Goal: Entertainment & Leisure: Consume media (video, audio)

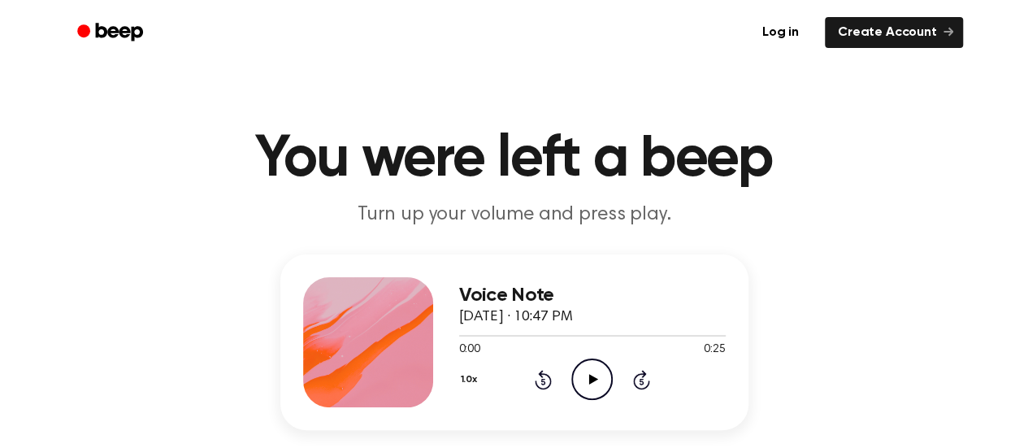
click at [588, 371] on icon "Play Audio" at bounding box center [591, 378] width 41 height 41
click at [592, 383] on icon "Play Audio" at bounding box center [591, 378] width 41 height 41
click at [597, 386] on icon "Play Audio" at bounding box center [591, 378] width 41 height 41
click at [590, 375] on icon at bounding box center [593, 379] width 9 height 11
